Goal: Information Seeking & Learning: Learn about a topic

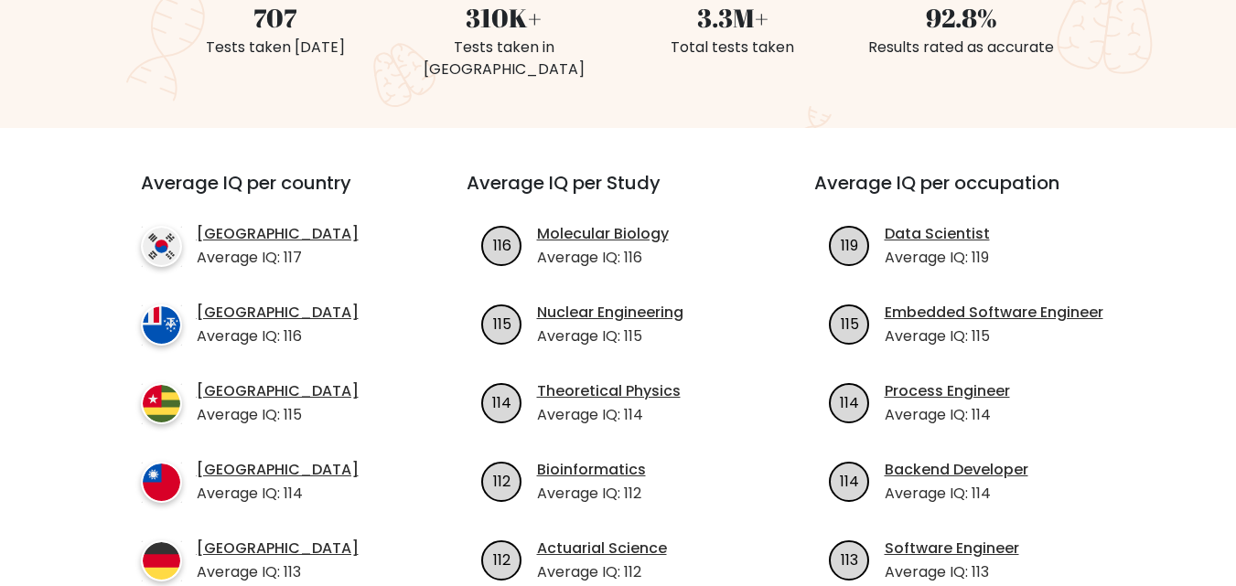
scroll to position [549, 0]
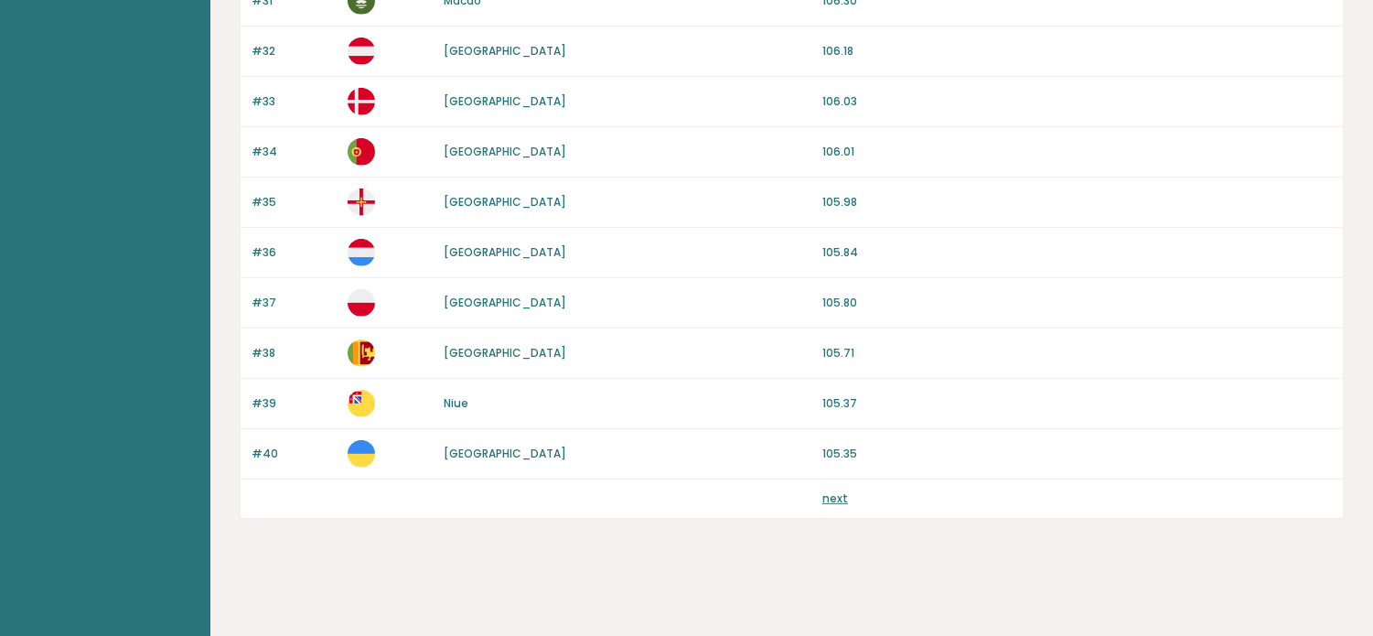
scroll to position [5893, 0]
click at [822, 506] on link "next" at bounding box center [835, 498] width 26 height 16
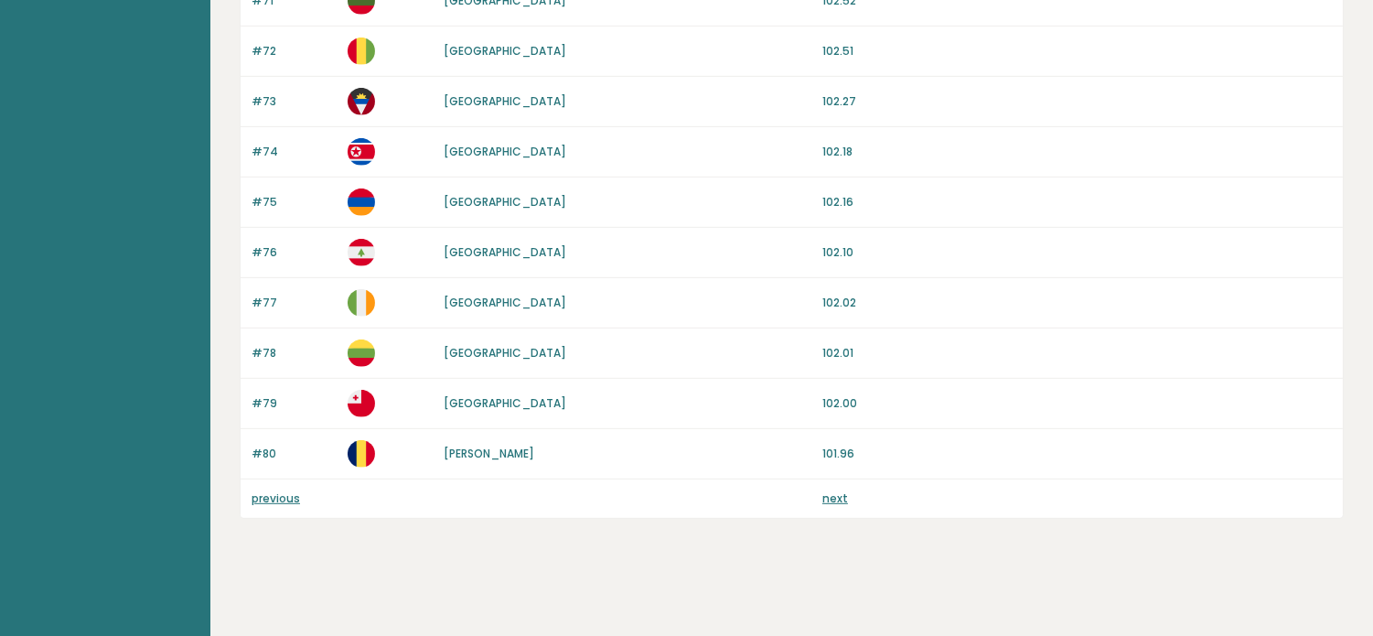
scroll to position [5893, 0]
click at [822, 506] on link "next" at bounding box center [835, 498] width 26 height 16
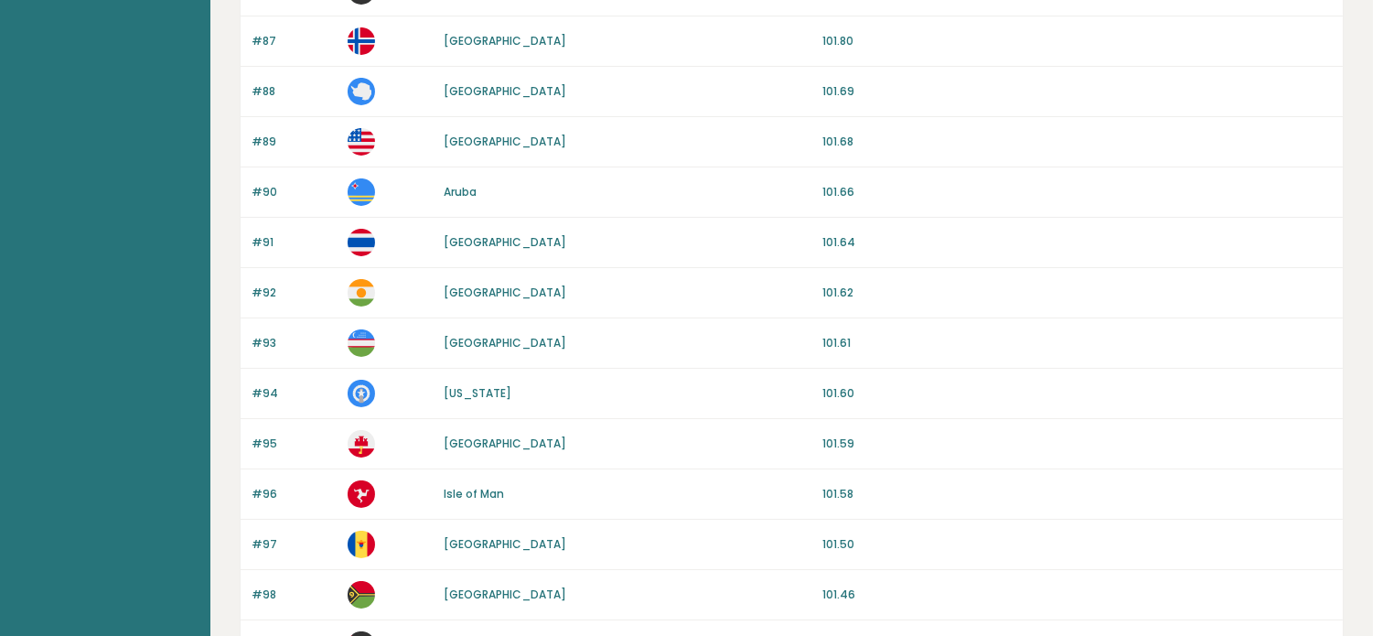
scroll to position [609, 0]
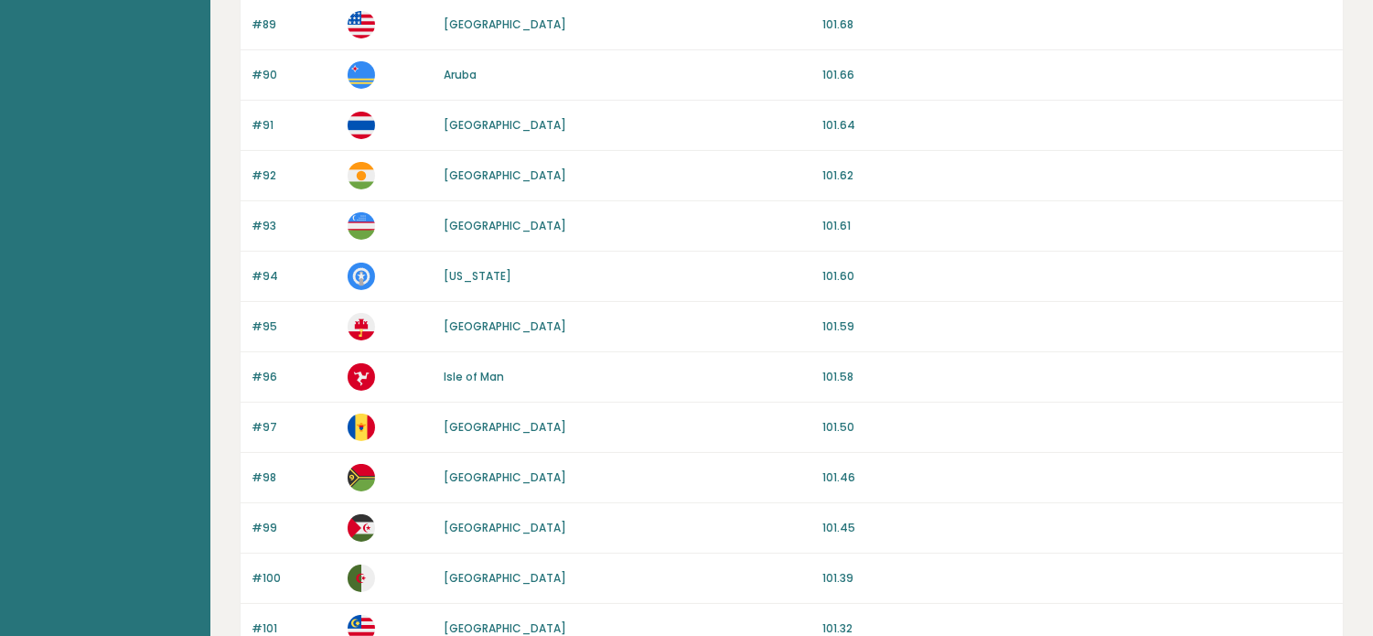
drag, startPoint x: 0, startPoint y: 85, endPoint x: 41, endPoint y: 116, distance: 51.6
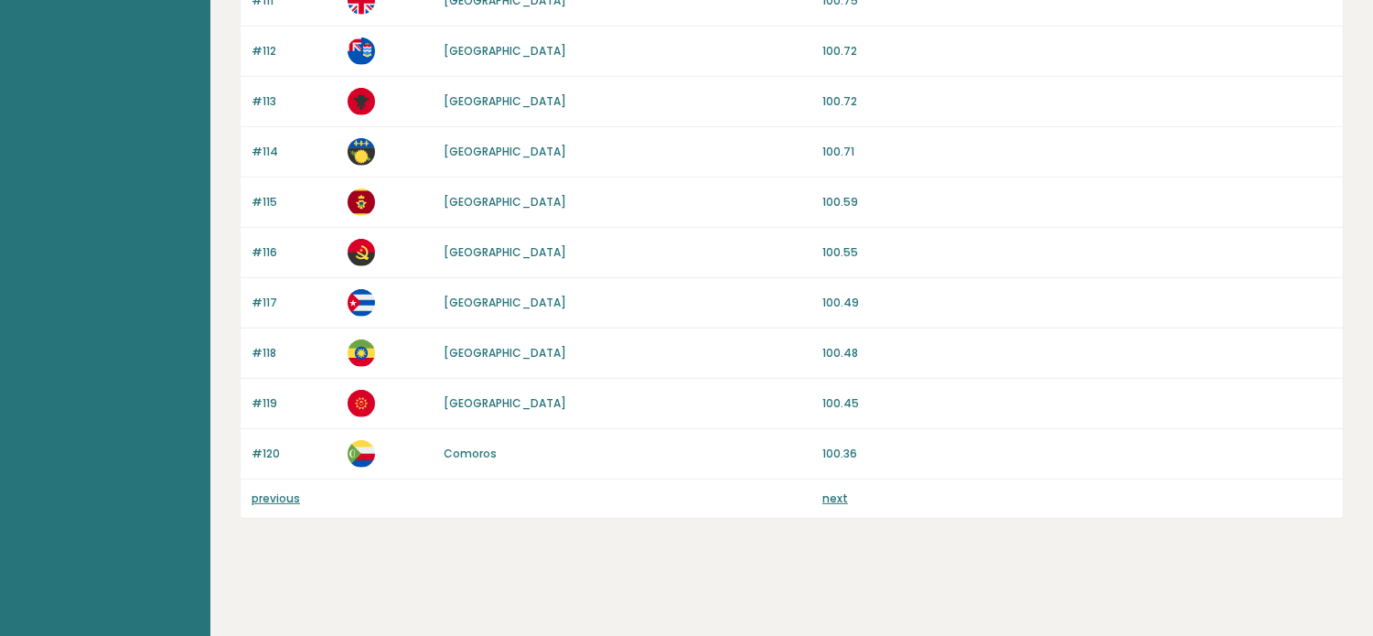
scroll to position [3861, 0]
drag, startPoint x: 58, startPoint y: 312, endPoint x: 0, endPoint y: 335, distance: 62.0
